Goal: Find contact information: Find contact information

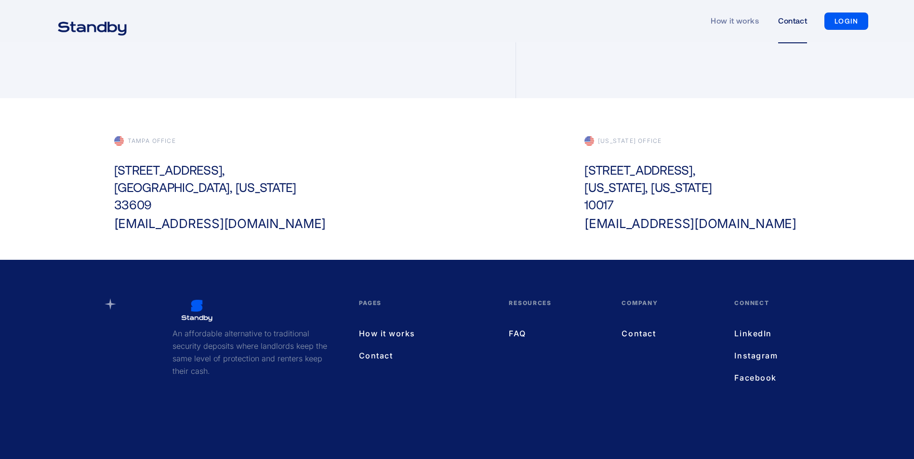
scroll to position [321, 0]
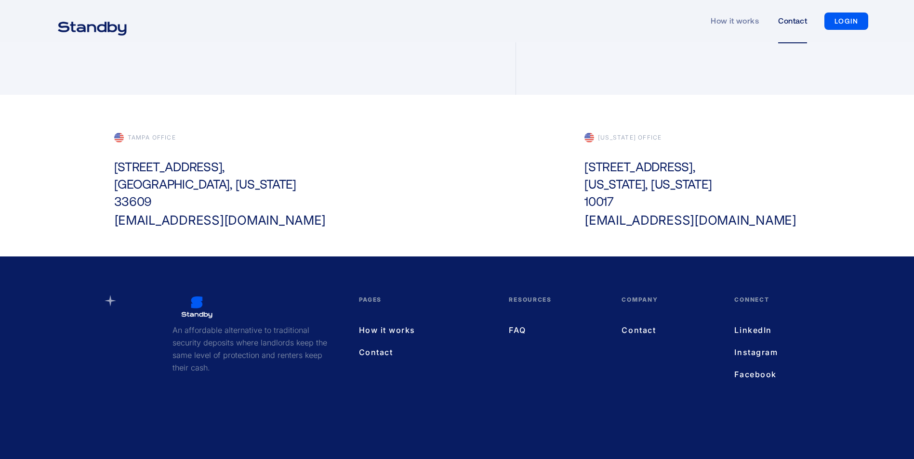
click at [375, 353] on link "Contact" at bounding box center [424, 352] width 131 height 13
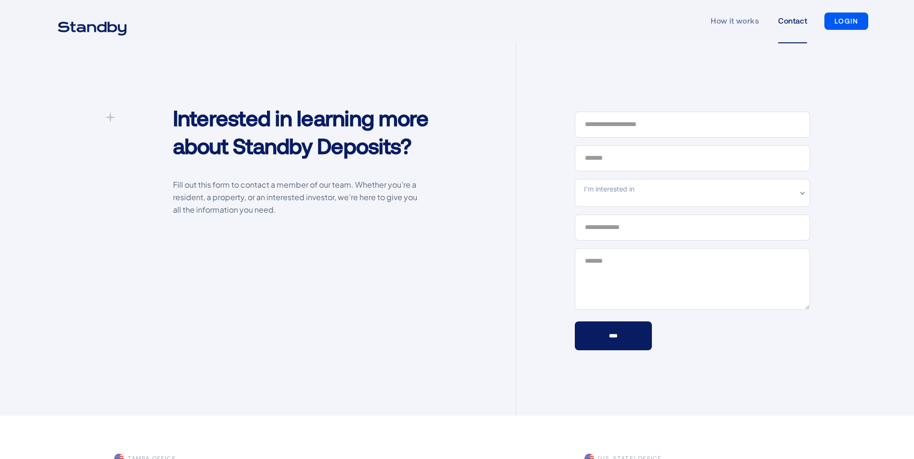
drag, startPoint x: 913, startPoint y: 69, endPoint x: 905, endPoint y: 143, distance: 73.6
click at [904, 153] on div "**********" at bounding box center [457, 229] width 914 height 374
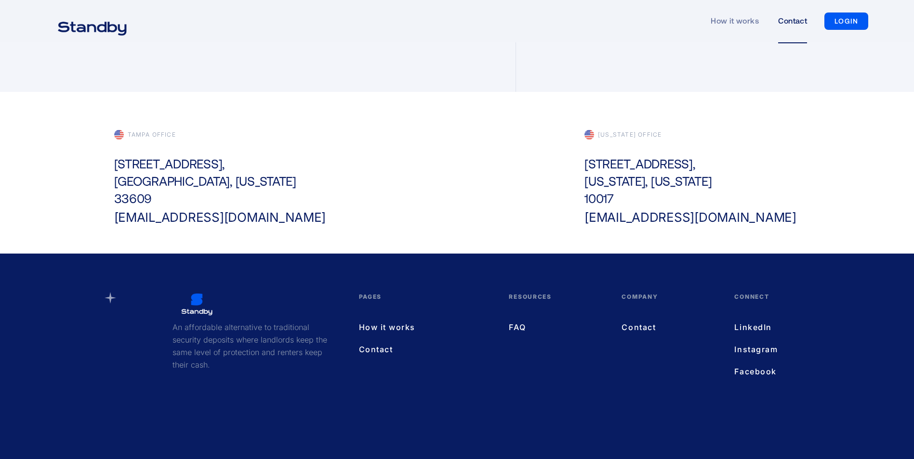
scroll to position [355, 0]
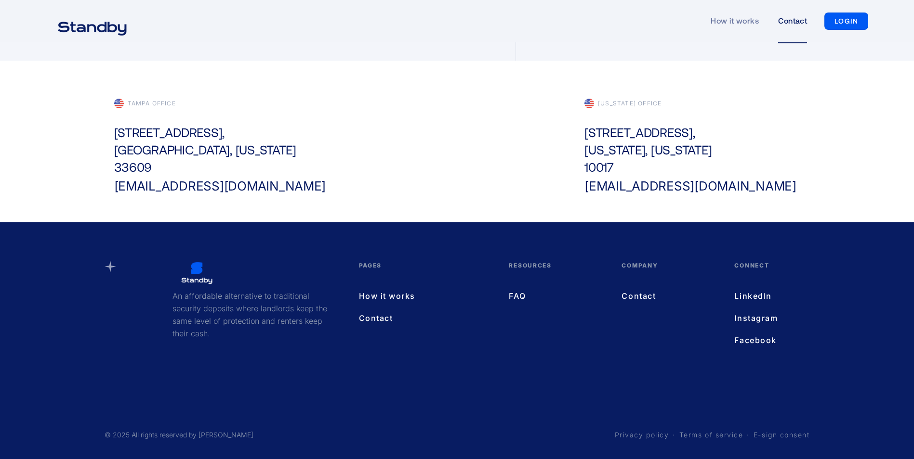
click at [182, 187] on link "[EMAIL_ADDRESS][DOMAIN_NAME]" at bounding box center [220, 186] width 212 height 17
click at [347, 85] on div "Tampa office 500 N Westshore Blvd, Tampa, Florida 33609 hello@standby.io New yo…" at bounding box center [457, 142] width 914 height 162
